Goal: Transaction & Acquisition: Book appointment/travel/reservation

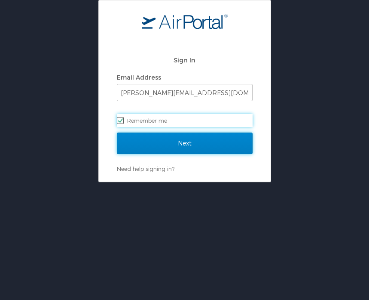
click at [206, 137] on input "Next" at bounding box center [185, 143] width 136 height 22
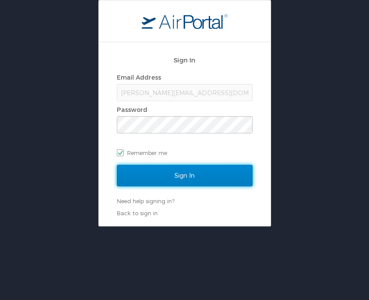
click at [200, 170] on input "Sign In" at bounding box center [185, 176] width 136 height 22
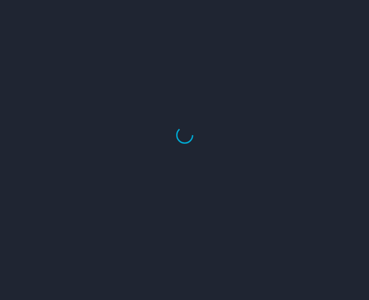
select select "US"
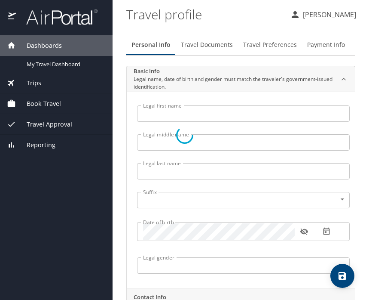
type input "Julia"
type input "Elizabeth"
type input "Italiano"
type input "Female"
type input "Ian"
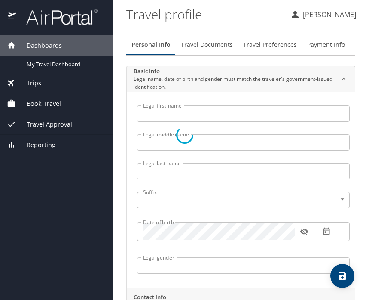
type input "Apple"
type input "(904) 885-9444"
type input "iandapple11@gmail.com"
select select "US"
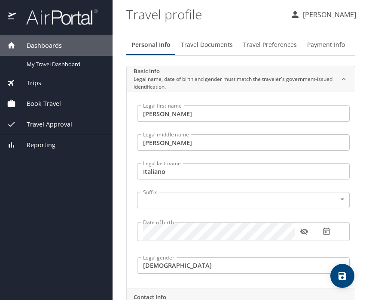
click at [51, 110] on div "Book Travel" at bounding box center [56, 103] width 113 height 21
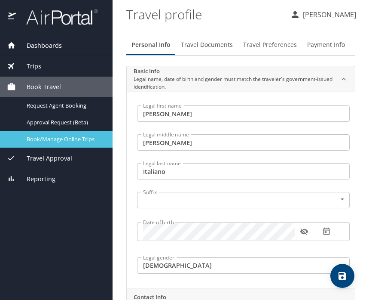
click at [58, 135] on span "Book/Manage Online Trips" at bounding box center [65, 139] width 76 height 8
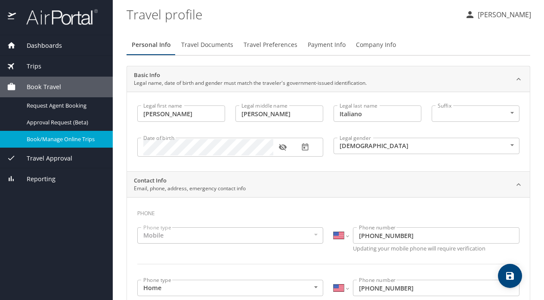
click at [63, 138] on span "Book/Manage Online Trips" at bounding box center [65, 139] width 76 height 8
click at [90, 141] on span "Book/Manage Online Trips" at bounding box center [65, 139] width 76 height 8
